Goal: Find specific page/section: Find specific page/section

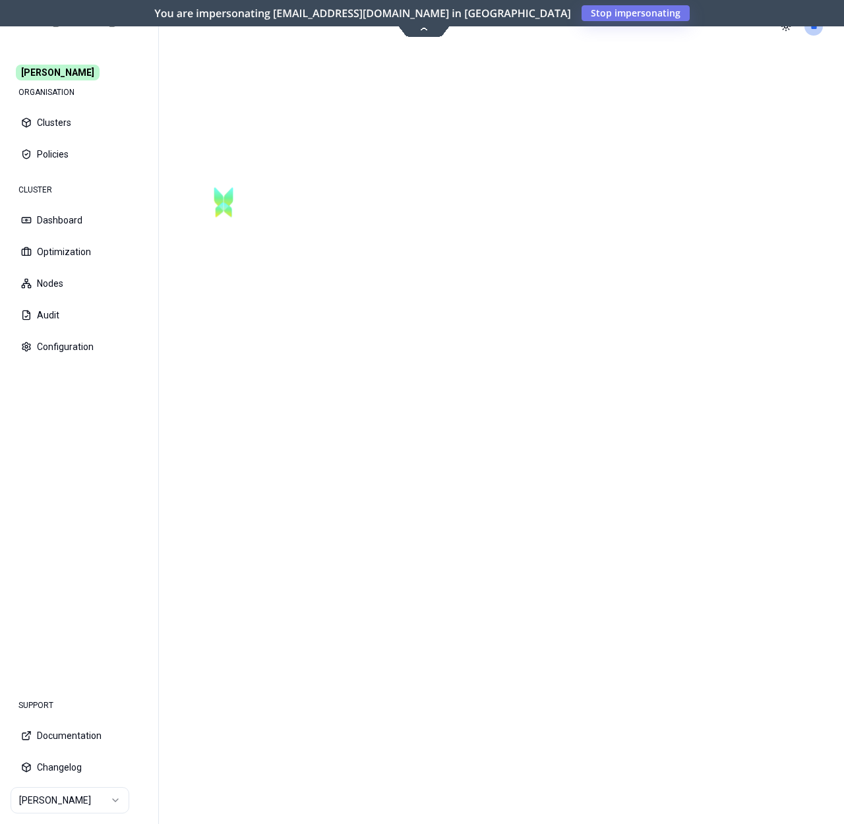
click at [90, 793] on html "[PERSON_NAME] ORGANISATION Clusters Policies CLUSTER Dashboard Optimization Nod…" at bounding box center [422, 412] width 844 height 824
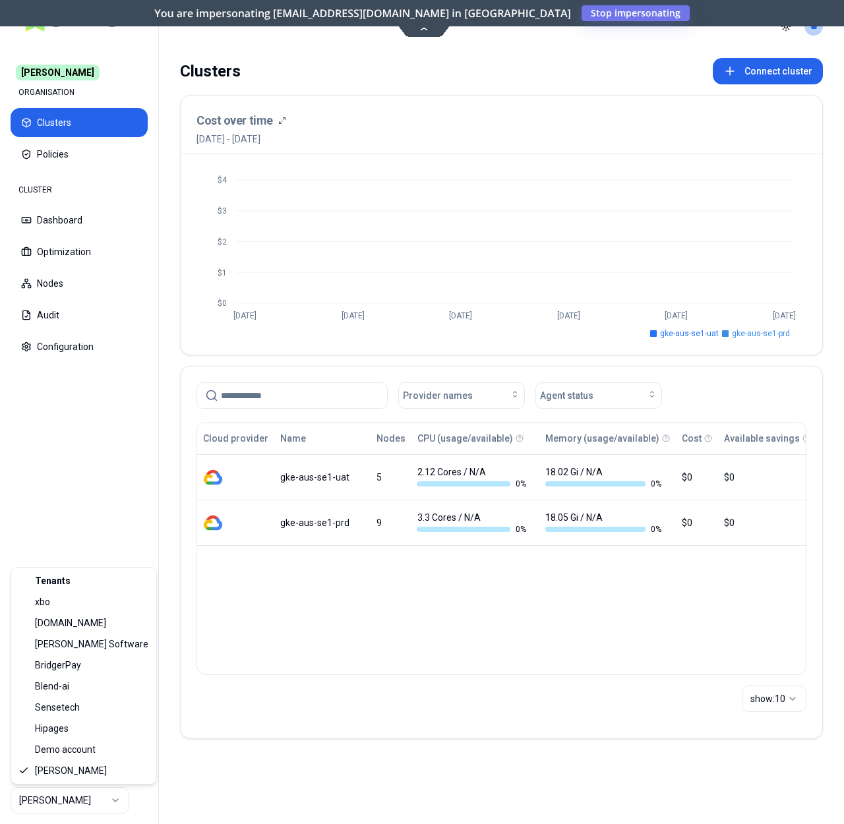
click at [125, 458] on html "[PERSON_NAME] ORGANISATION Clusters Policies CLUSTER Dashboard Optimization Nod…" at bounding box center [422, 412] width 844 height 824
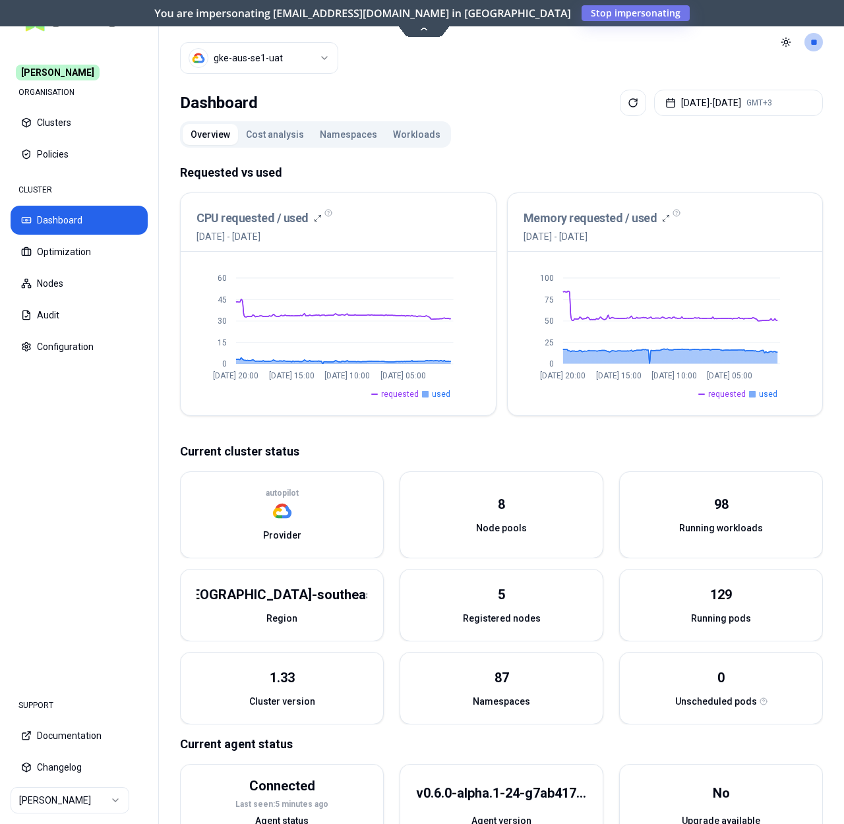
click at [411, 134] on button "Workloads" at bounding box center [416, 134] width 63 height 21
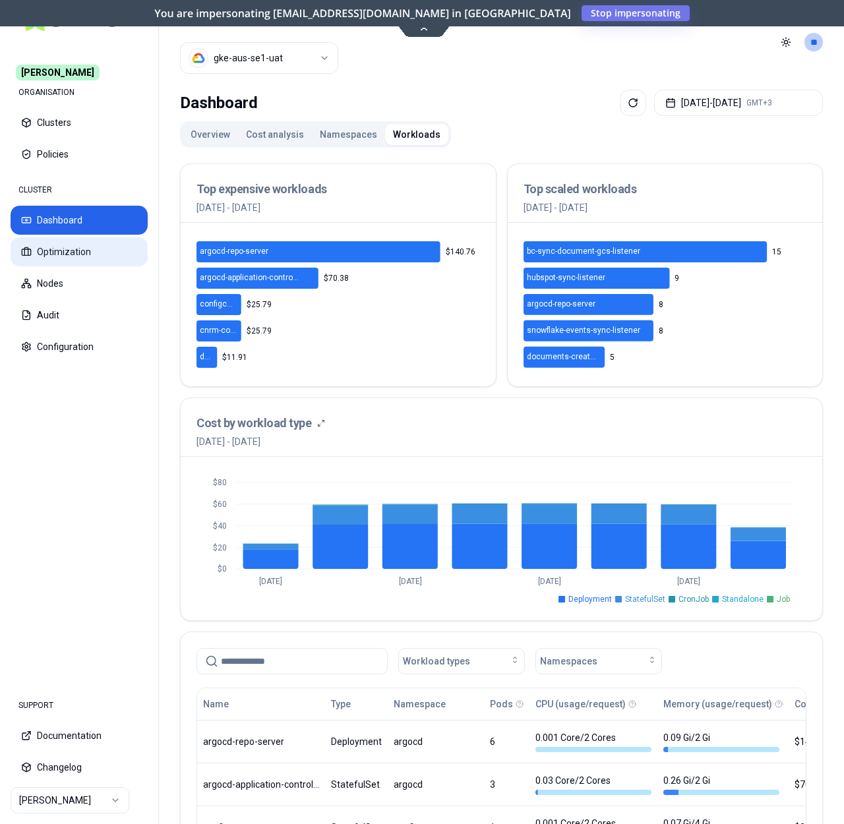
click at [88, 261] on button "Optimization" at bounding box center [79, 251] width 137 height 29
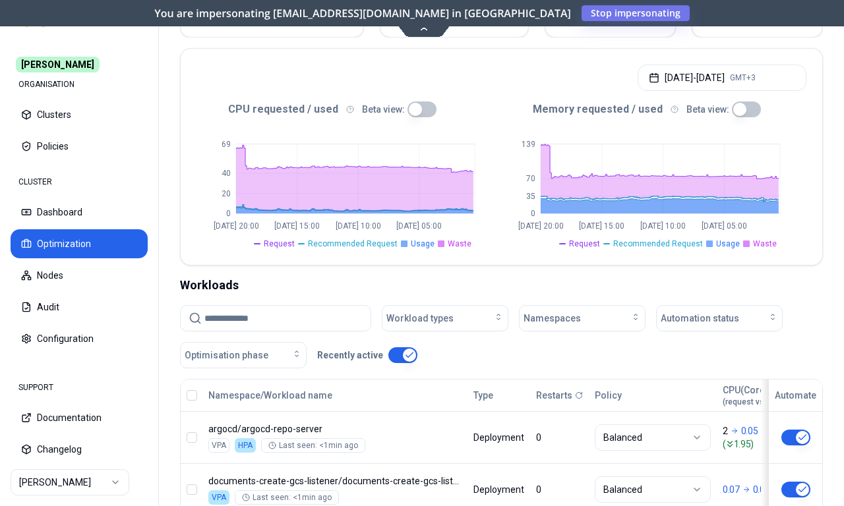
scroll to position [48, 0]
